Goal: Task Accomplishment & Management: Manage account settings

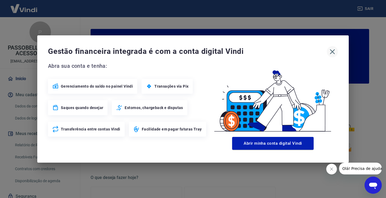
click at [333, 53] on icon "button" at bounding box center [332, 51] width 9 height 9
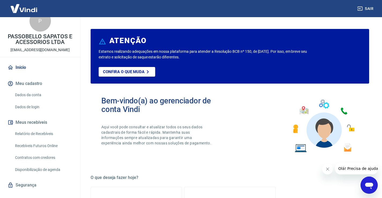
scroll to position [20, 0]
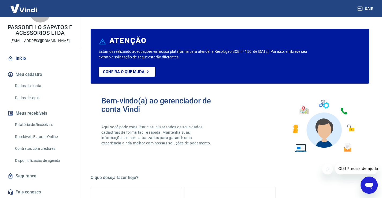
click at [32, 87] on link "Dados da conta" at bounding box center [43, 86] width 61 height 11
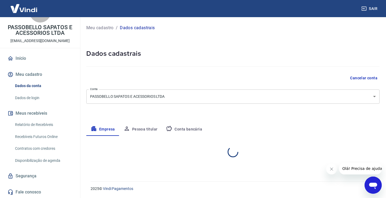
select select "SE"
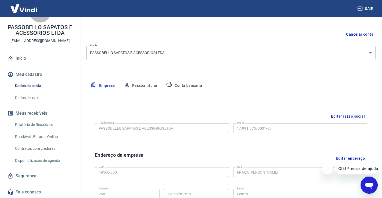
scroll to position [54, 0]
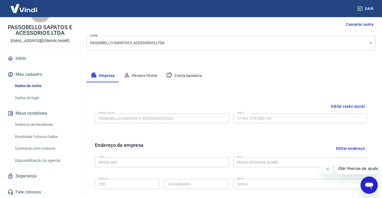
click at [30, 74] on button "Meu cadastro" at bounding box center [39, 75] width 67 height 12
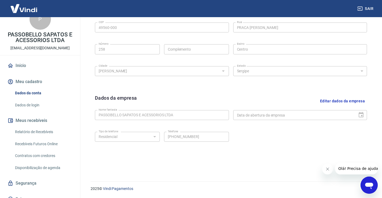
scroll to position [20, 0]
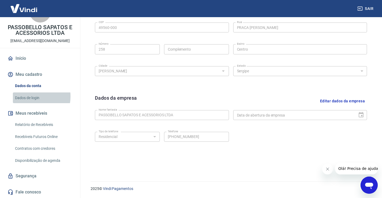
click at [28, 96] on link "Dados de login" at bounding box center [43, 98] width 61 height 11
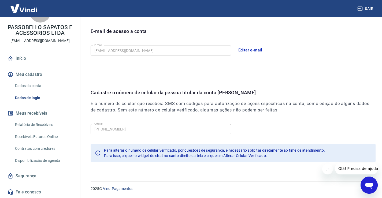
scroll to position [145, 0]
click at [170, 126] on div "Celular (79) 99899-6345 Celular" at bounding box center [233, 128] width 285 height 13
click at [339, 167] on span "Olá! Precisa de ajuda?" at bounding box center [359, 169] width 42 height 4
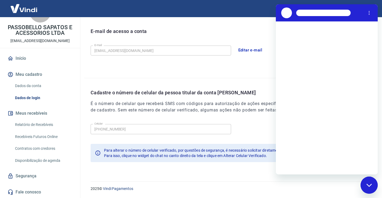
scroll to position [0, 0]
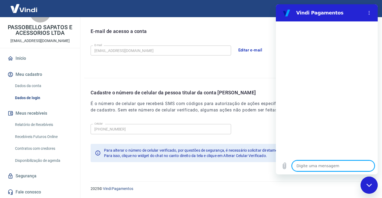
click at [340, 167] on textarea at bounding box center [333, 166] width 83 height 11
type textarea "b"
type textarea "x"
type textarea "bo"
type textarea "x"
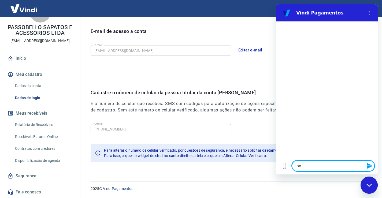
type textarea "bom"
type textarea "x"
type textarea "bom"
type textarea "x"
type textarea "bom d"
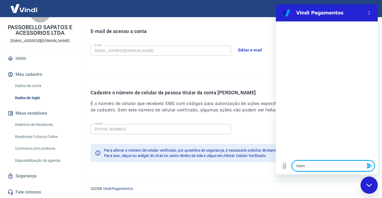
type textarea "x"
type textarea "bom di"
type textarea "x"
type textarea "bom dia"
type textarea "x"
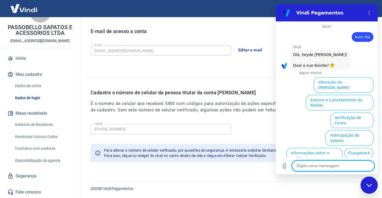
scroll to position [30, 0]
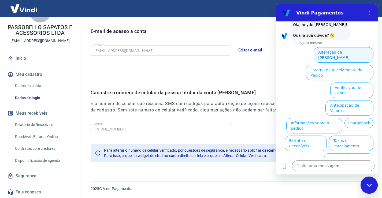
click at [338, 52] on button "Alteração de Dados Cadastrais" at bounding box center [344, 55] width 60 height 16
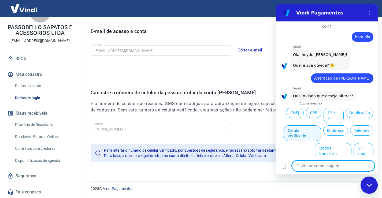
click at [304, 126] on button "Celular verificado" at bounding box center [302, 134] width 38 height 16
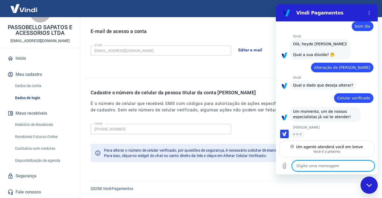
scroll to position [10, 0]
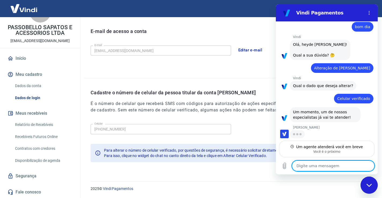
click at [318, 164] on textarea at bounding box center [333, 166] width 83 height 11
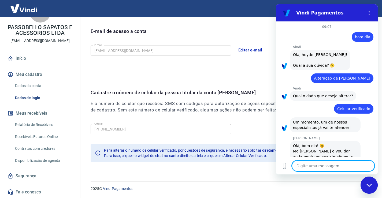
type textarea "x"
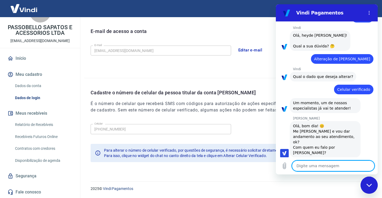
scroll to position [20, 0]
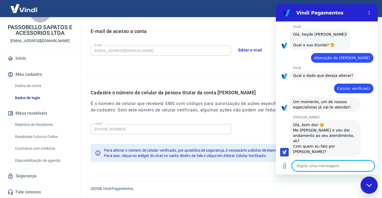
type textarea "b"
type textarea "x"
type textarea "bo"
type textarea "x"
type textarea "bom"
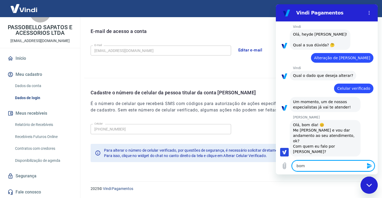
type textarea "x"
type textarea "bom"
type textarea "x"
type textarea "bom d"
type textarea "x"
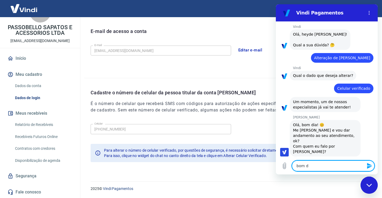
type textarea "bom di"
type textarea "x"
type textarea "bom dia"
type textarea "x"
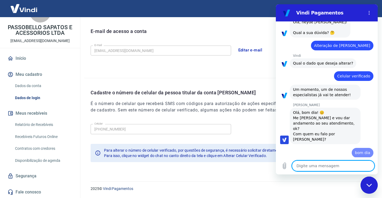
type textarea "x"
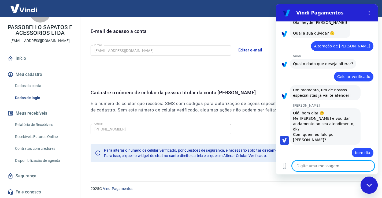
type textarea "g"
type textarea "x"
type textarea "go"
type textarea "x"
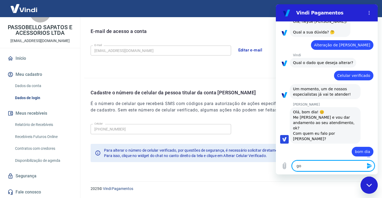
type textarea "gos"
type textarea "x"
type textarea "gost"
type textarea "x"
type textarea "gosta"
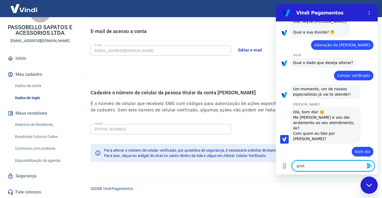
type textarea "x"
type textarea "gostar"
type textarea "x"
type textarea "gostari"
type textarea "x"
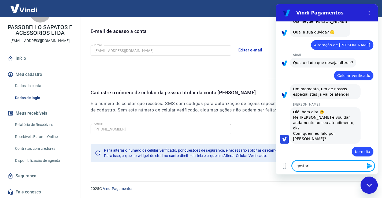
type textarea "gostaria"
type textarea "x"
type textarea "gostaria"
type textarea "x"
type textarea "gostaria d"
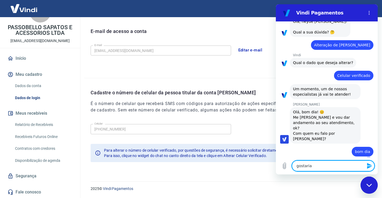
type textarea "x"
type textarea "gostaria de"
type textarea "x"
type textarea "gostaria de"
type textarea "x"
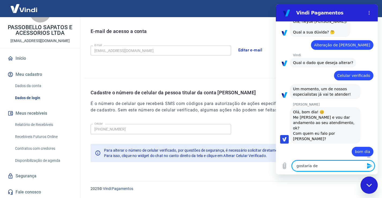
type textarea "gostaria de m"
type textarea "x"
type textarea "gostaria de mu"
type textarea "x"
type textarea "gostaria de mud"
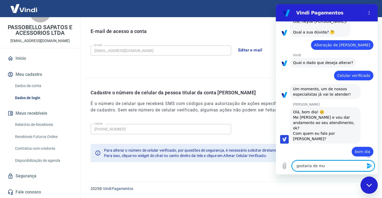
type textarea "x"
type textarea "gostaria de muda"
type textarea "x"
type textarea "gostaria de mudar"
type textarea "x"
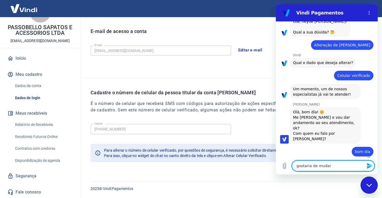
type textarea "gostaria de mudar"
type textarea "x"
type textarea "gostaria de mudar o"
type textarea "x"
type textarea "gostaria de mudar o"
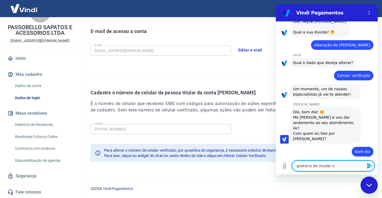
type textarea "x"
type textarea "gostaria de mudar o n"
type textarea "x"
type textarea "gostaria de mudar o nu"
type textarea "x"
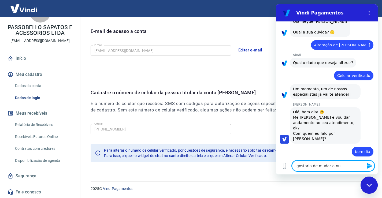
type textarea "gostaria de mudar o num"
type textarea "x"
type textarea "gostaria de mudar o nume"
type textarea "x"
type textarea "gostaria de mudar o numer"
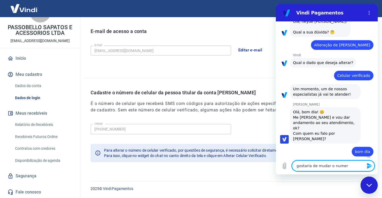
type textarea "x"
type textarea "gostaria de mudar o numero"
type textarea "x"
type textarea "gostaria de mudar o numero"
type textarea "x"
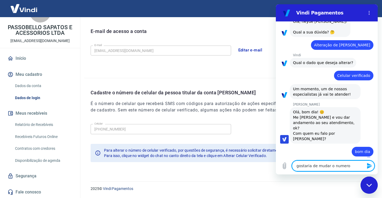
type textarea "gostaria de mudar o numero d"
type textarea "x"
type textarea "gostaria de mudar o numero de"
type textarea "x"
type textarea "gostaria de mudar o numero de"
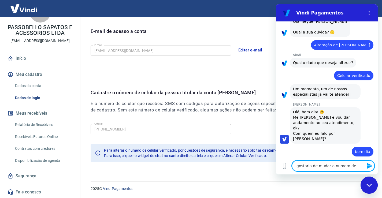
type textarea "x"
type textarea "gostaria de mudar o numero de t"
type textarea "x"
type textarea "gostaria de mudar o numero de te"
type textarea "x"
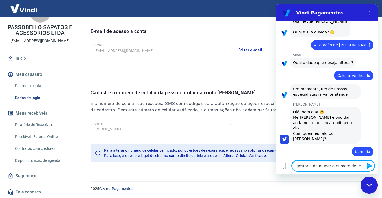
type textarea "gostaria de mudar o numero de tel"
type textarea "x"
type textarea "gostaria de mudar o numero de tele"
type textarea "x"
type textarea "gostaria de mudar o numero de telef"
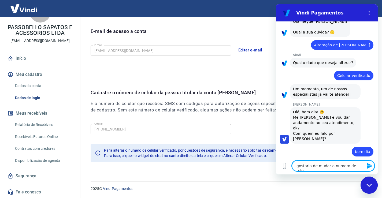
type textarea "x"
type textarea "gostaria de mudar o numero de telefo"
type textarea "x"
type textarea "gostaria de mudar o numero de telefon"
type textarea "x"
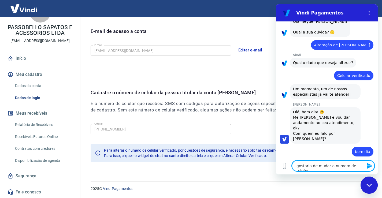
type textarea "gostaria de mudar o numero de telefone"
type textarea "x"
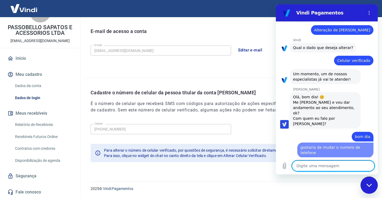
type textarea "x"
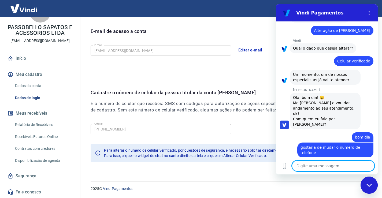
type textarea "q"
type textarea "x"
type textarea "q"
type textarea "x"
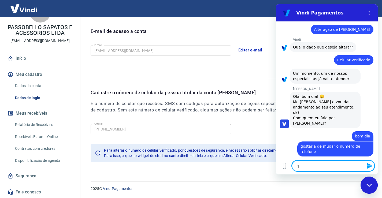
type textarea "q t"
type textarea "x"
type textarea "q ta"
type textarea "x"
type textarea "q ta"
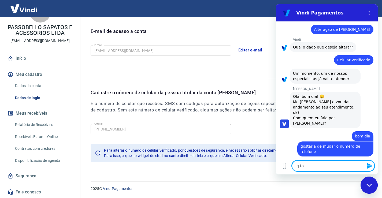
type textarea "x"
type textarea "q ta p"
type textarea "x"
type textarea "q ta pa"
type textarea "x"
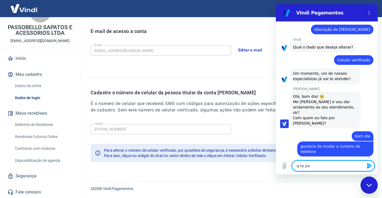
type textarea "q ta par"
type textarea "x"
type textarea "q ta para"
type textarea "x"
type textarea "q ta para"
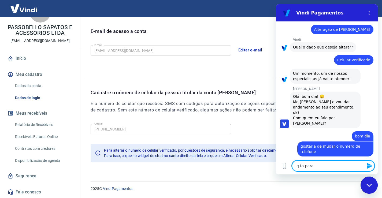
type textarea "x"
type textarea "q ta para 2"
type textarea "x"
type textarea "q ta para 2"
type textarea "x"
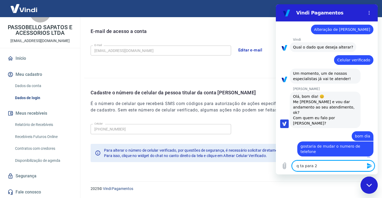
type textarea "q ta para 2 f"
type textarea "x"
type textarea "q ta para 2 fa"
type textarea "x"
type textarea "q ta para 2 fat"
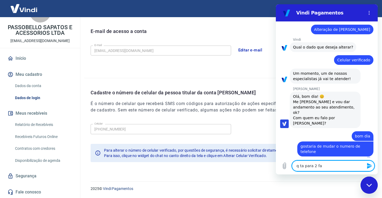
type textarea "x"
type textarea "q ta para 2 fato"
type textarea "x"
type textarea "q ta para 2 fator"
type textarea "x"
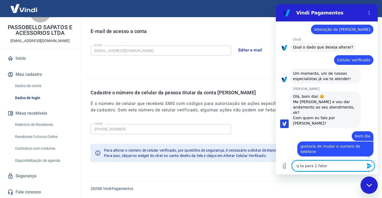
type textarea "q ta para 2 fatore"
type textarea "x"
type textarea "q ta para 2 fatores"
type textarea "x"
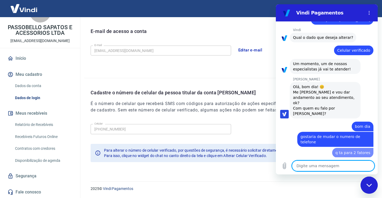
type textarea "x"
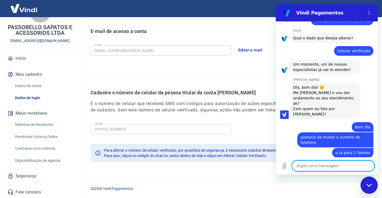
scroll to position [59, 0]
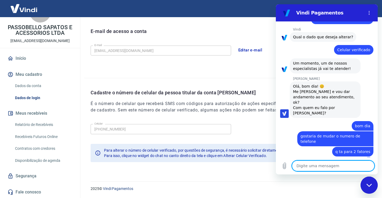
type textarea "7"
type textarea "x"
type textarea "79"
type textarea "x"
type textarea "799"
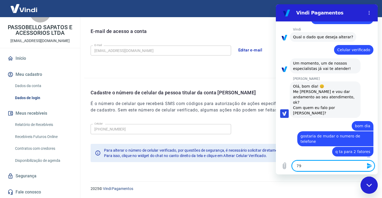
type textarea "x"
type textarea "7999"
type textarea "x"
type textarea "79999"
type textarea "x"
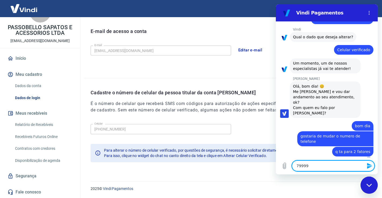
type textarea "799996"
type textarea "x"
type textarea "7999969"
type textarea "x"
type textarea "79999691"
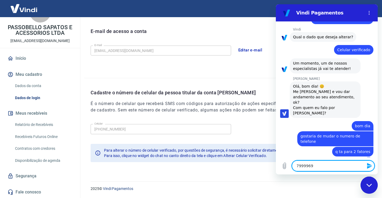
type textarea "x"
type textarea "799996910"
type textarea "x"
type textarea "7999969107"
type textarea "x"
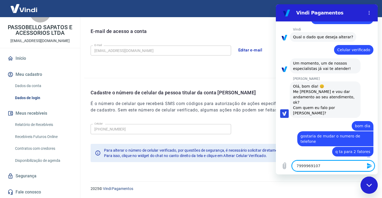
type textarea "79999691073"
type textarea "x"
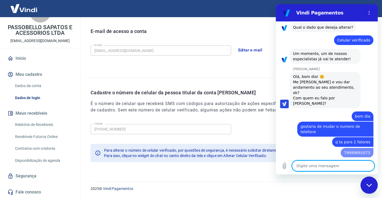
type textarea "x"
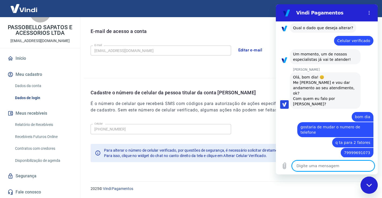
scroll to position [69, 0]
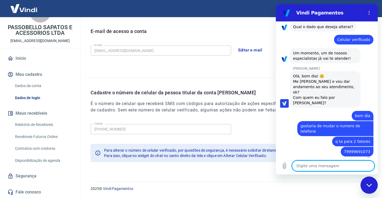
type textarea "c"
type textarea "x"
type textarea "co"
type textarea "x"
type textarea "col"
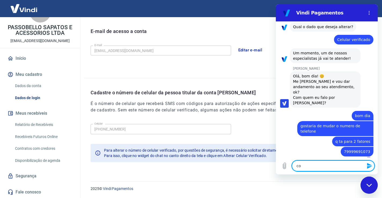
type textarea "x"
type textarea "colo"
type textarea "x"
type textarea "coloc"
type textarea "x"
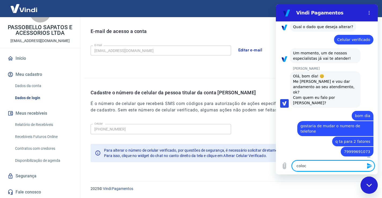
type textarea "coloca"
type textarea "x"
type textarea "colocar"
type textarea "x"
type textarea "colocar"
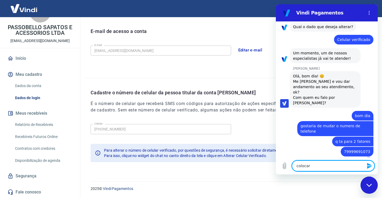
type textarea "x"
type textarea "colocar e"
type textarea "x"
type textarea "colocar es"
type textarea "x"
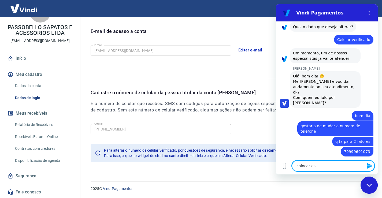
type textarea "colocar est"
type textarea "x"
type textarea "colocar este"
type textarea "x"
type textarea "colocar este"
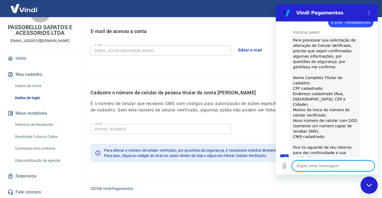
scroll to position [220, 0]
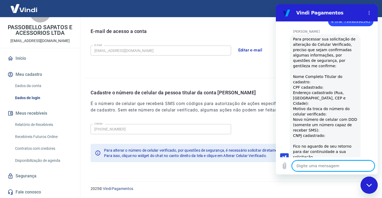
click at [334, 166] on textarea at bounding box center [333, 166] width 83 height 11
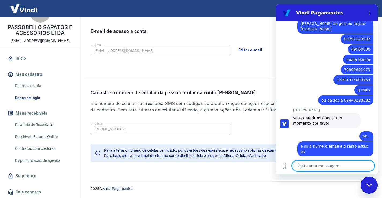
scroll to position [366, 0]
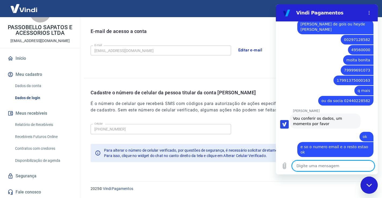
click at [285, 120] on figure at bounding box center [284, 124] width 9 height 9
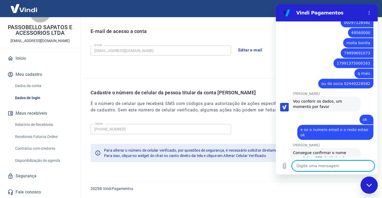
scroll to position [384, 0]
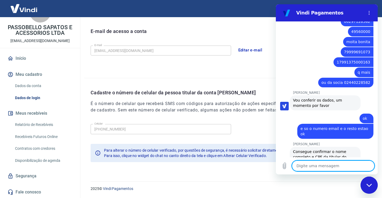
click at [317, 165] on textarea at bounding box center [333, 166] width 83 height 11
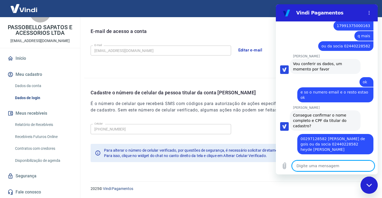
scroll to position [426, 0]
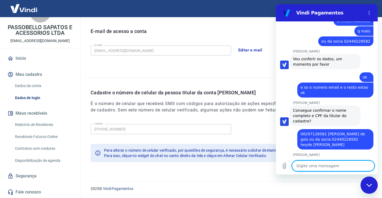
click at [322, 169] on textarea at bounding box center [333, 166] width 83 height 11
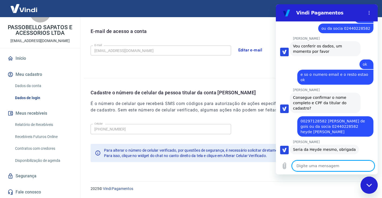
scroll to position [467, 0]
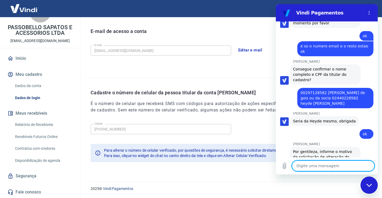
click at [313, 165] on textarea at bounding box center [333, 166] width 83 height 11
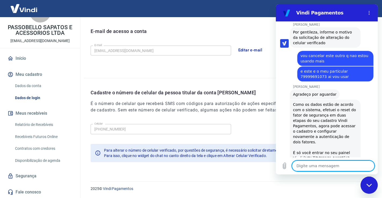
scroll to position [588, 0]
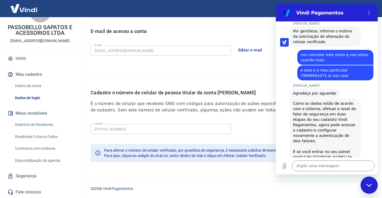
click at [307, 155] on link "https://signin.yapay.com.br/login/intermediador" at bounding box center [327, 157] width 46 height 4
click at [321, 165] on textarea at bounding box center [333, 166] width 83 height 11
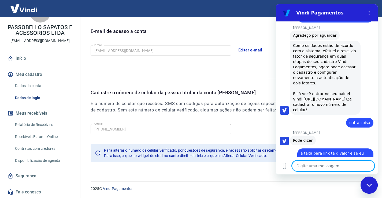
scroll to position [647, 0]
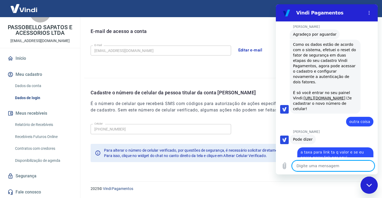
click at [15, 57] on link "Início" at bounding box center [39, 59] width 67 height 12
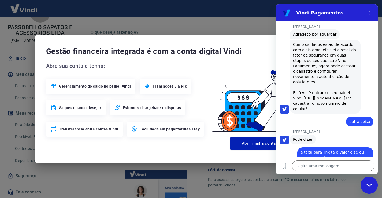
scroll to position [286, 0]
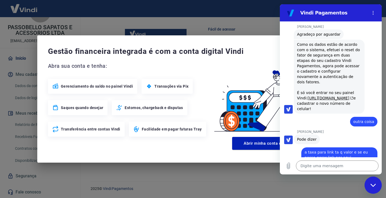
click at [257, 52] on span "Gestão financeira integrada é com a conta digital Vindi" at bounding box center [187, 51] width 279 height 11
click at [196, 46] on span "Gestão financeira integrada é com a conta digital Vindi" at bounding box center [187, 51] width 279 height 11
click at [81, 22] on div "Gestão financeira integrada é com a conta digital Vindi Abra sua conta e tenha:…" at bounding box center [193, 99] width 386 height 198
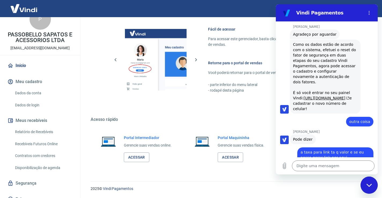
scroll to position [20, 0]
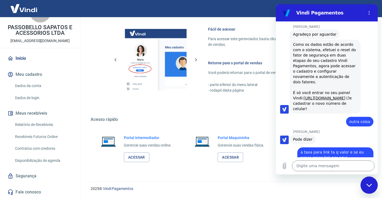
click at [28, 174] on link "Segurança" at bounding box center [39, 176] width 67 height 12
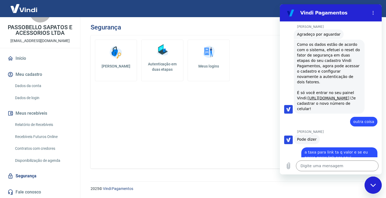
click at [167, 53] on img at bounding box center [163, 50] width 16 height 16
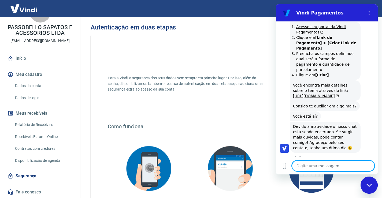
scroll to position [852, 0]
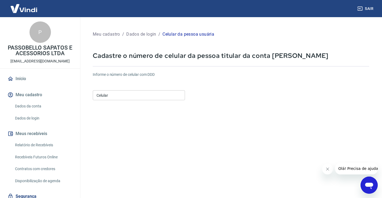
click at [134, 92] on input "Celular" at bounding box center [139, 95] width 92 height 10
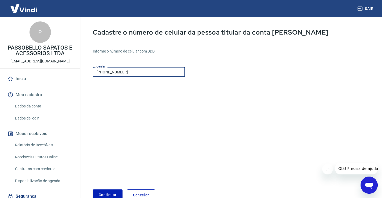
scroll to position [56, 0]
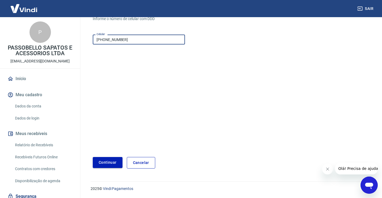
type input "[PHONE_NUMBER]"
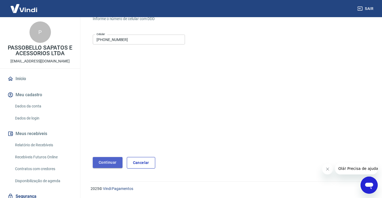
click at [108, 164] on button "Continuar" at bounding box center [108, 162] width 30 height 11
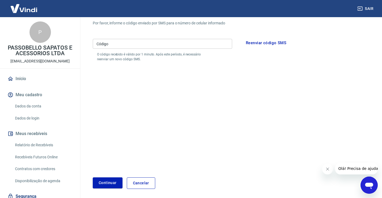
click at [125, 45] on input "Código" at bounding box center [163, 44] width 140 height 10
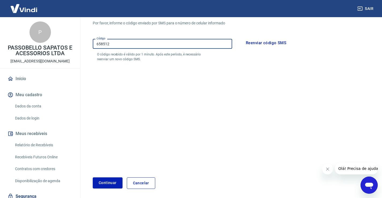
type input "658512"
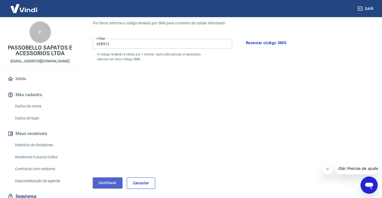
click at [101, 186] on button "Continuar" at bounding box center [108, 183] width 30 height 11
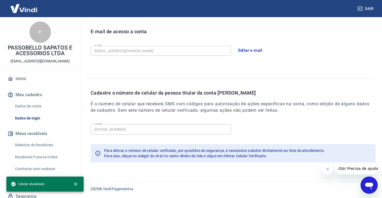
scroll to position [145, 0]
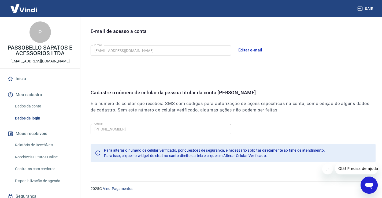
click at [31, 10] on img at bounding box center [23, 8] width 35 height 16
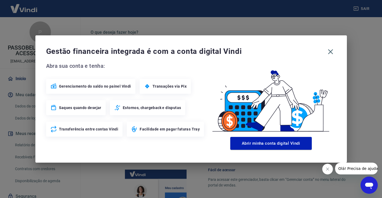
scroll to position [286, 0]
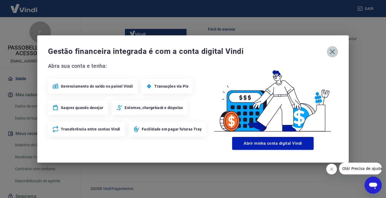
click at [333, 48] on icon "button" at bounding box center [332, 51] width 9 height 9
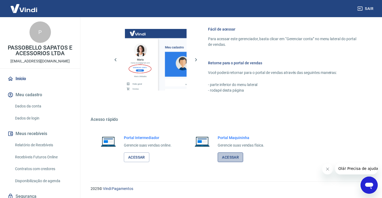
click at [231, 159] on link "Acessar" at bounding box center [230, 158] width 25 height 10
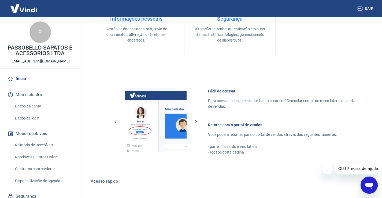
scroll to position [206, 0]
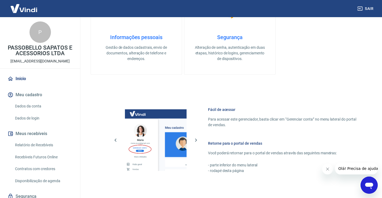
click at [341, 176] on div "Fácil de acessar Para acessar este gerenciador, basta clicar em “Gerenciar cont…" at bounding box center [230, 139] width 279 height 95
click at [347, 169] on span "Olá! Precisa de ajuda?" at bounding box center [359, 169] width 42 height 4
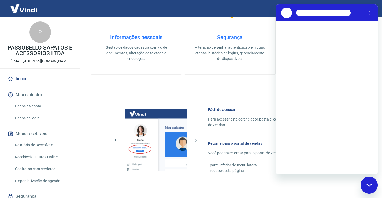
scroll to position [0, 0]
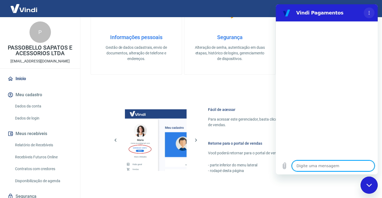
click at [369, 11] on icon "Menu de opções" at bounding box center [369, 13] width 4 height 4
click at [236, 17] on img at bounding box center [230, 7] width 27 height 27
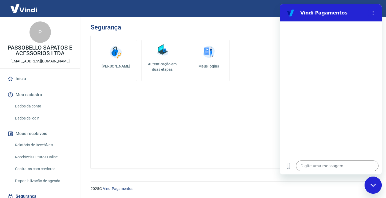
click at [236, 36] on div "Alterar senha Autenticação em duas etapas Meus logins" at bounding box center [232, 101] width 283 height 133
type textarea "x"
click at [18, 78] on link "Início" at bounding box center [39, 79] width 67 height 12
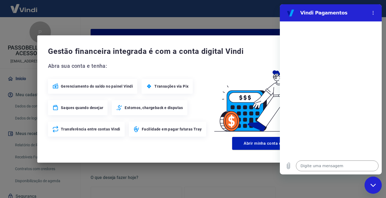
click at [229, 26] on div "Gestão financeira integrada é com a conta digital Vindi Abra sua conta e tenha:…" at bounding box center [193, 99] width 386 height 198
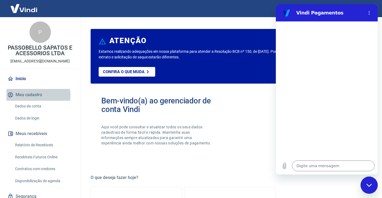
click at [34, 95] on button "Meu cadastro" at bounding box center [39, 95] width 67 height 12
click at [33, 104] on link "Dados da conta" at bounding box center [43, 106] width 61 height 11
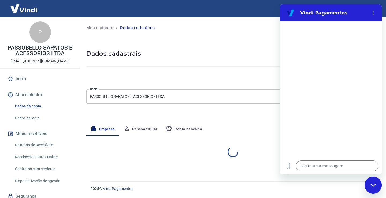
select select "SE"
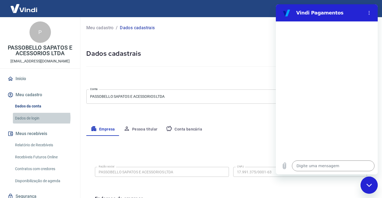
click at [31, 118] on link "Dados de login" at bounding box center [43, 118] width 61 height 11
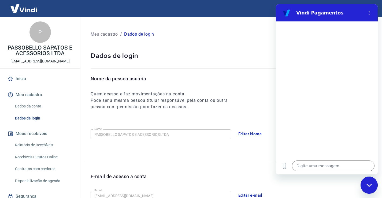
click at [33, 106] on link "Dados da conta" at bounding box center [43, 106] width 61 height 11
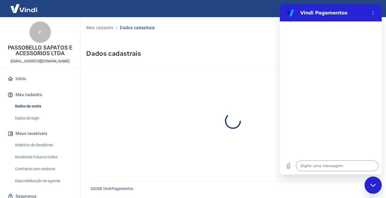
select select "SE"
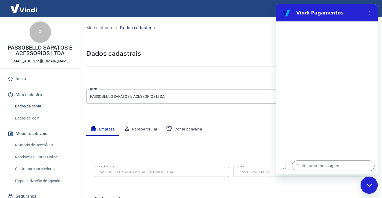
click at [184, 128] on button "Conta bancária" at bounding box center [184, 129] width 45 height 13
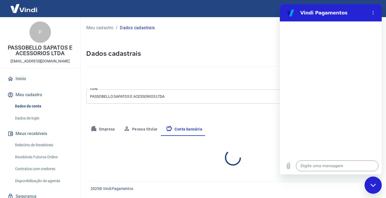
select select "1"
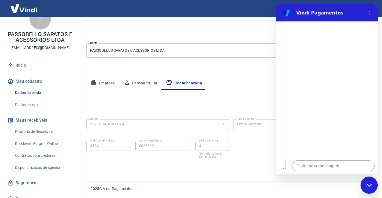
scroll to position [20, 0]
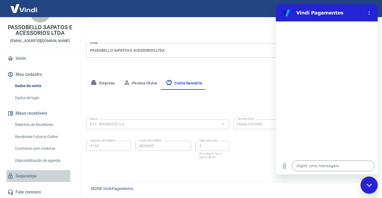
click at [24, 176] on link "Segurança" at bounding box center [39, 176] width 67 height 12
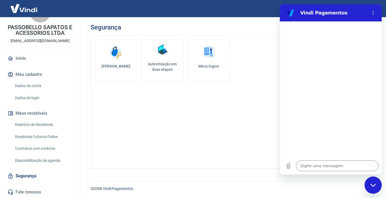
click at [160, 58] on link "Autenticação em duas etapas" at bounding box center [162, 61] width 42 height 42
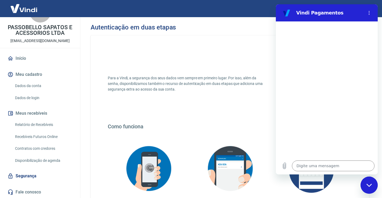
type textarea "x"
